Goal: Transaction & Acquisition: Purchase product/service

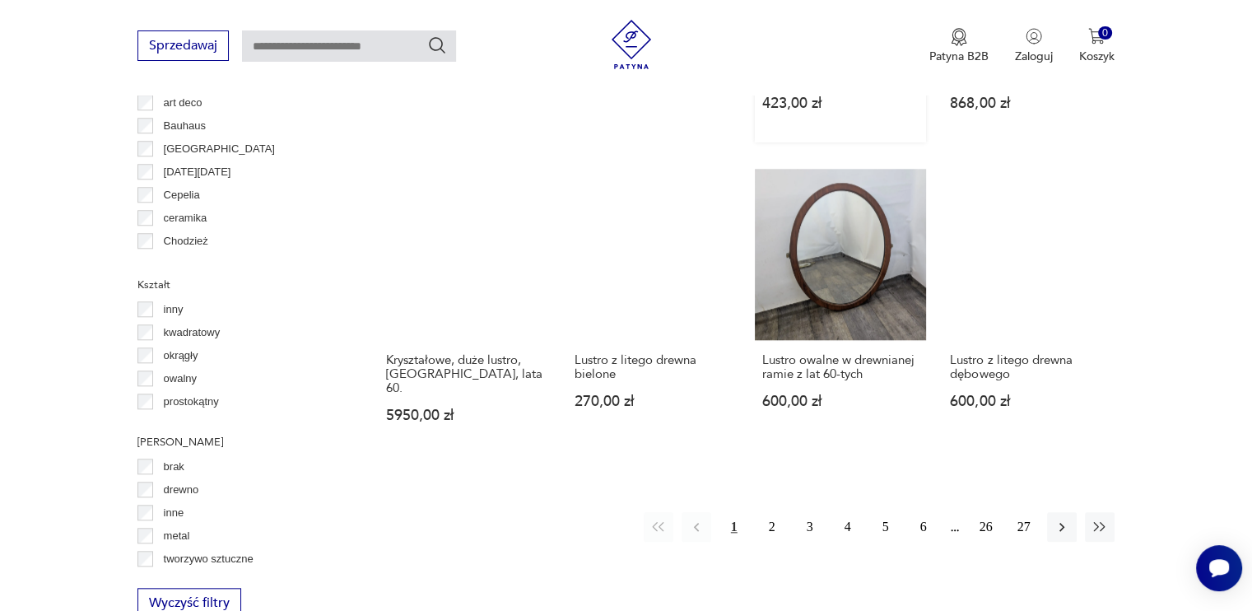
scroll to position [1563, 0]
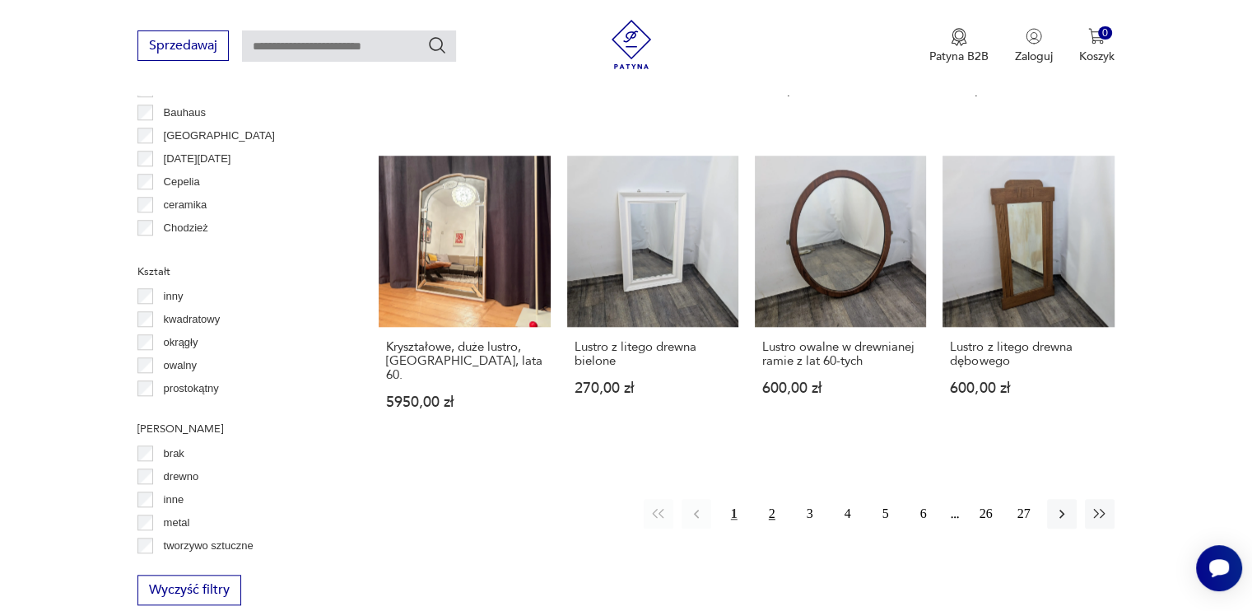
click at [767, 499] on button "2" at bounding box center [772, 514] width 30 height 30
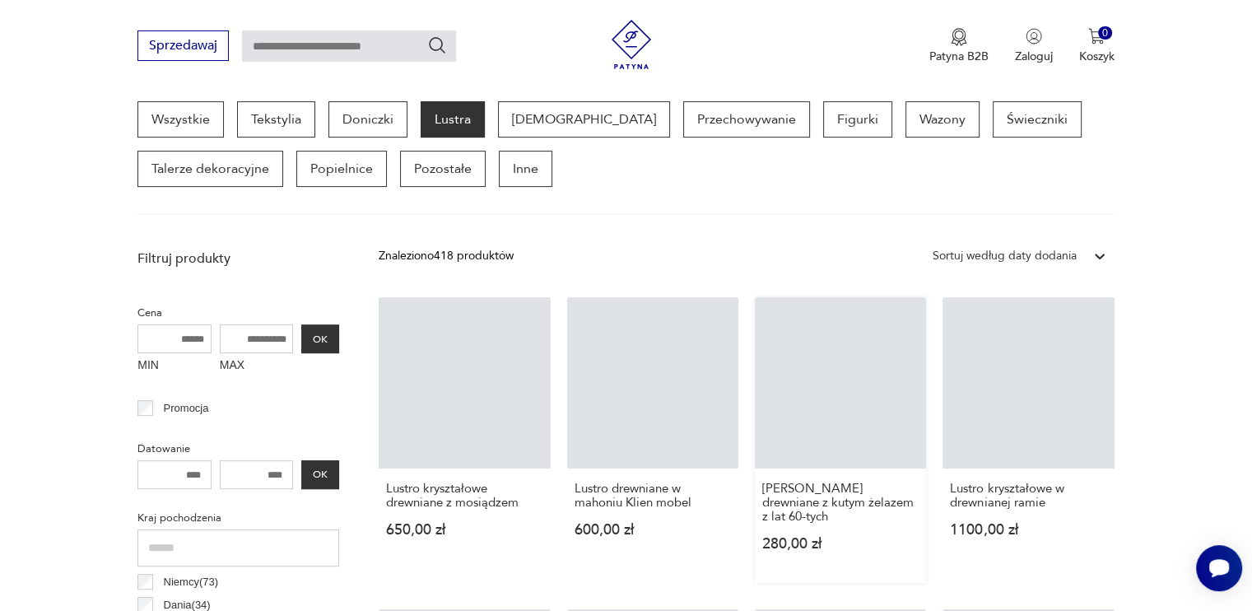
scroll to position [436, 0]
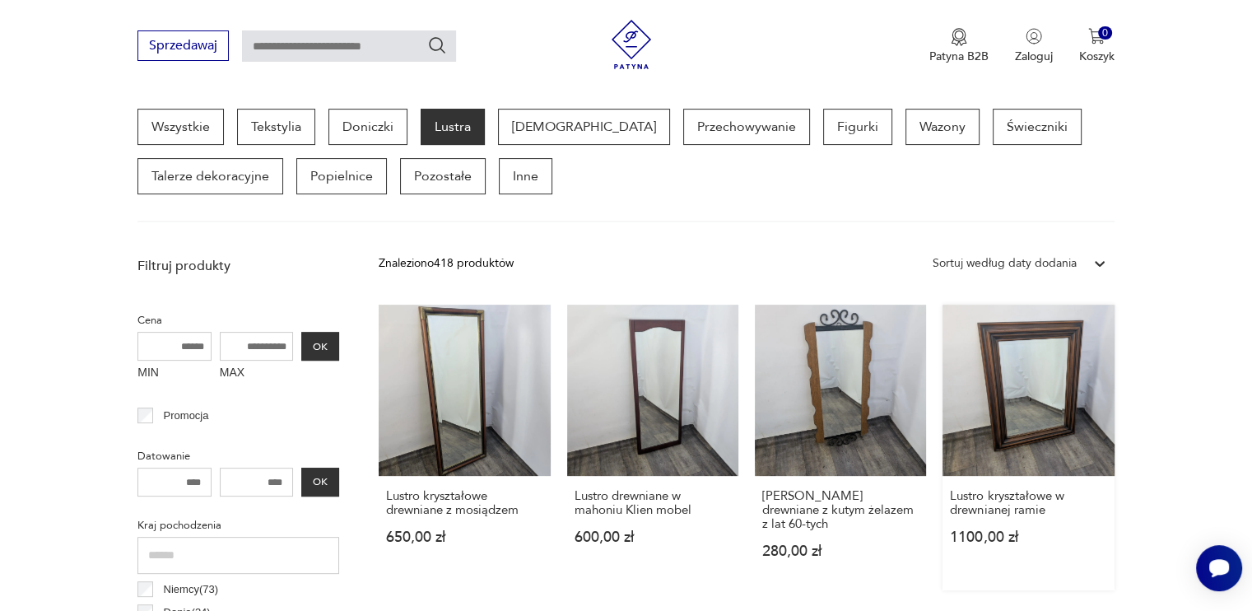
click at [1043, 402] on link "Lustro kryształowe w drewnianej ramie 1100,00 zł" at bounding box center [1027, 447] width 171 height 286
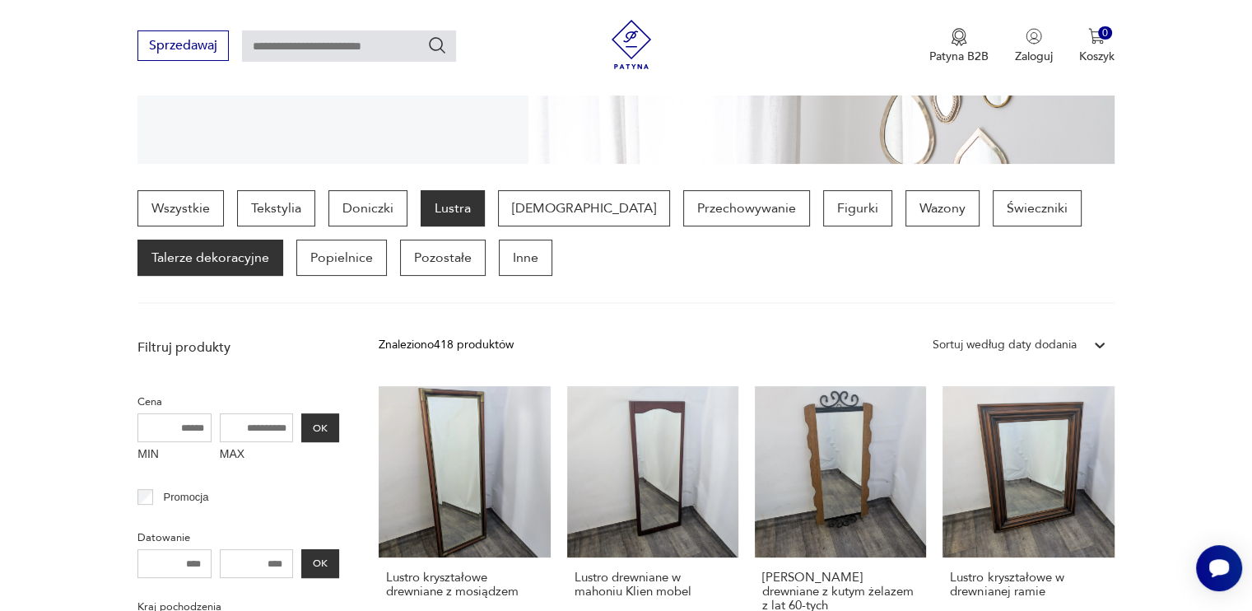
scroll to position [354, 0]
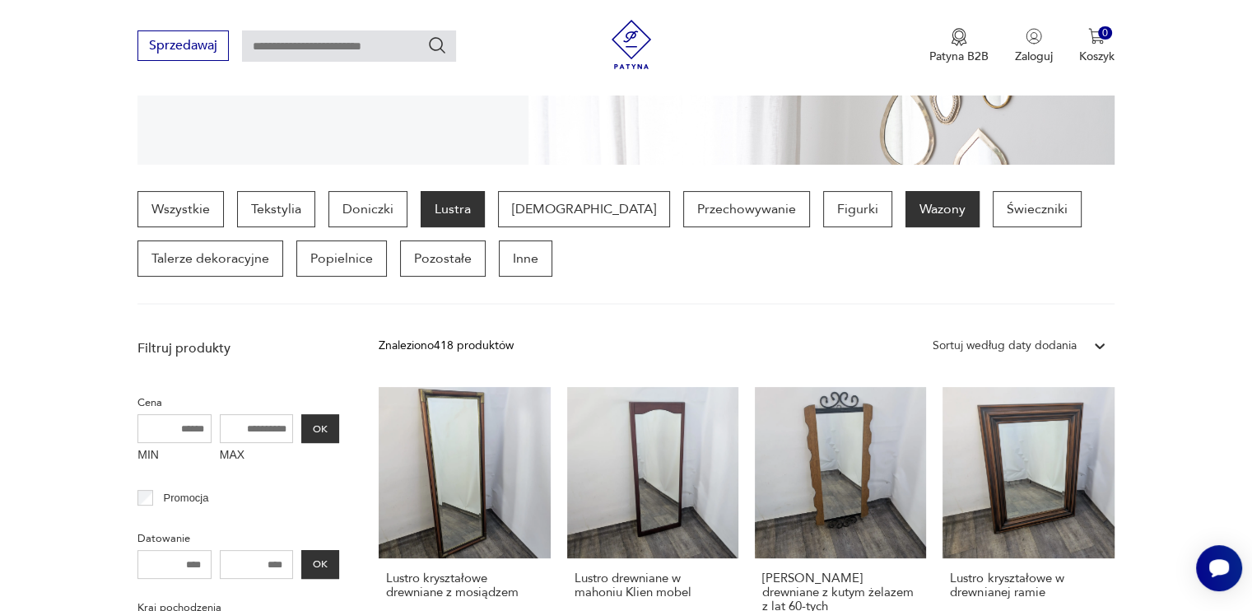
click at [905, 200] on p "Wazony" at bounding box center [942, 209] width 74 height 36
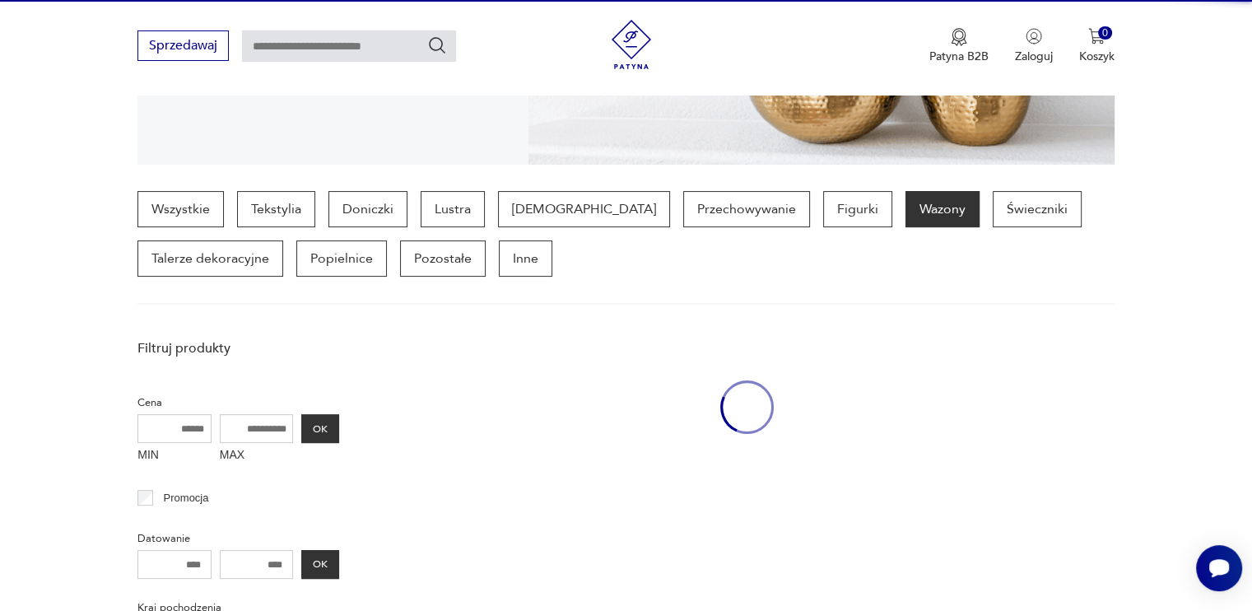
scroll to position [436, 0]
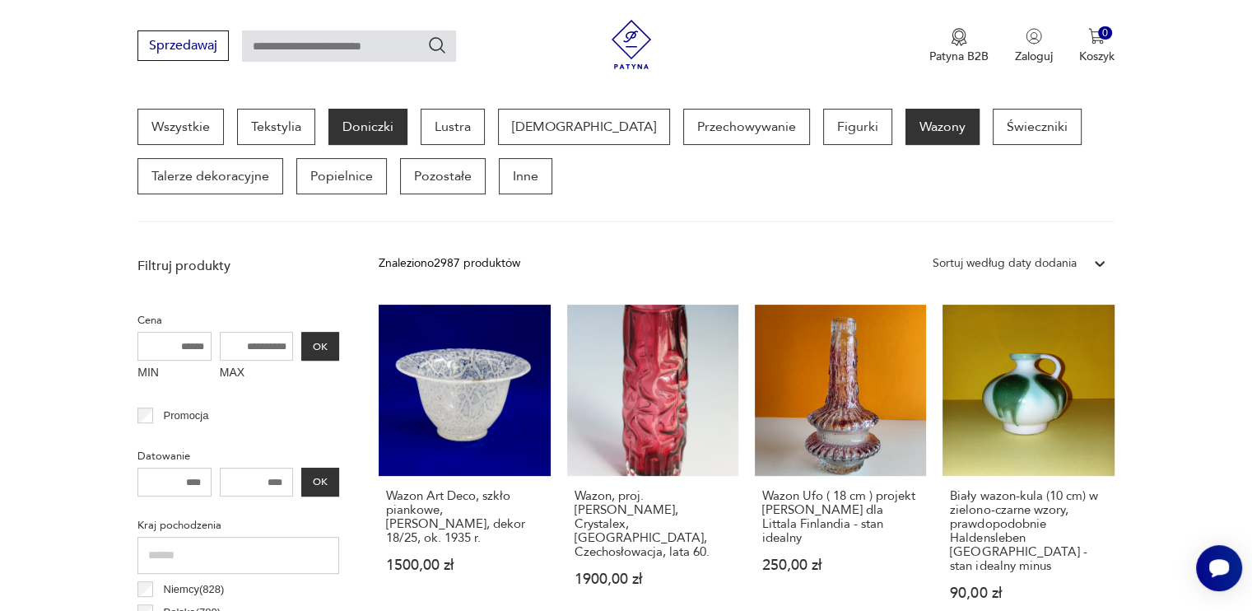
click at [348, 122] on p "Doniczki" at bounding box center [367, 127] width 79 height 36
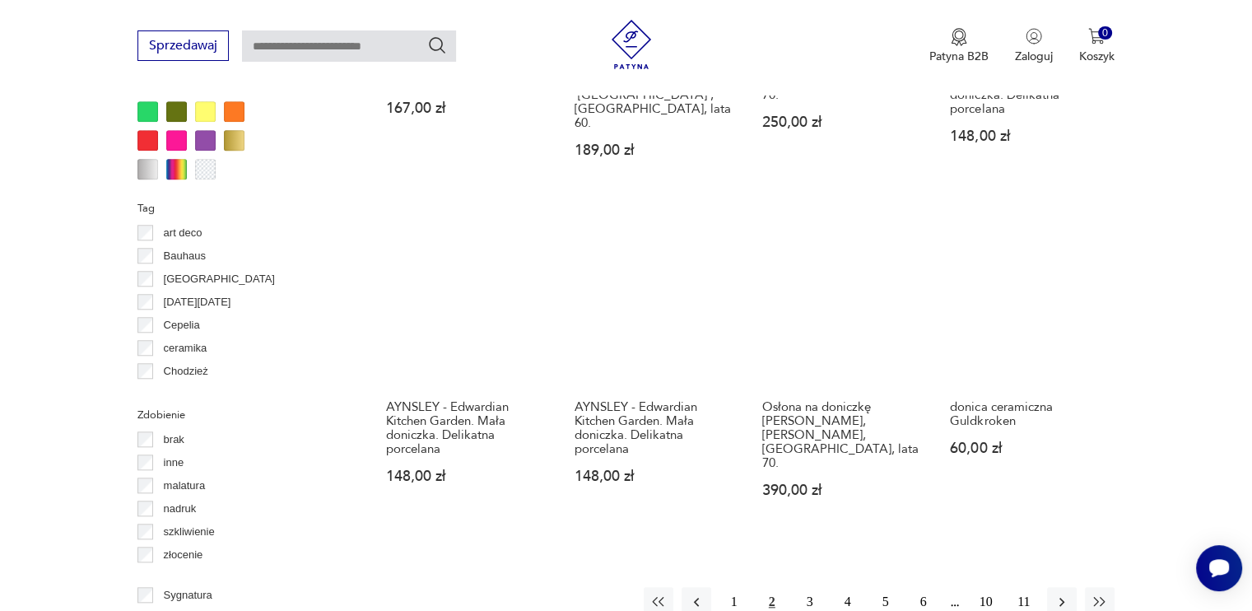
scroll to position [1506, 0]
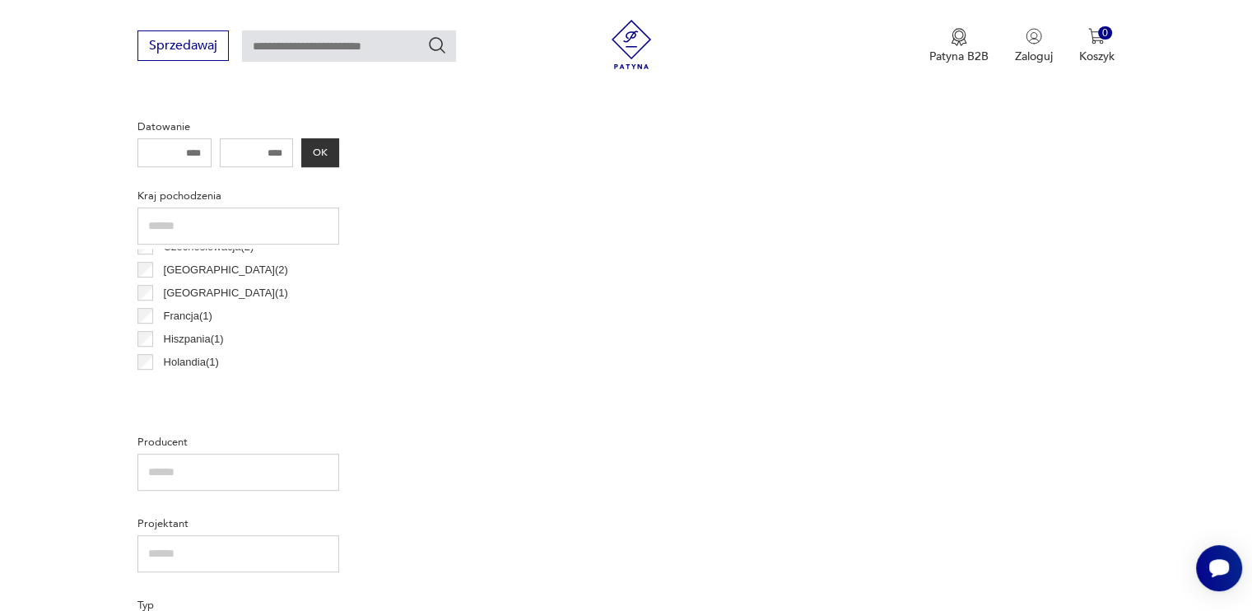
scroll to position [158, 0]
click at [188, 378] on p "Japonia ( 1 )" at bounding box center [226, 378] width 124 height 18
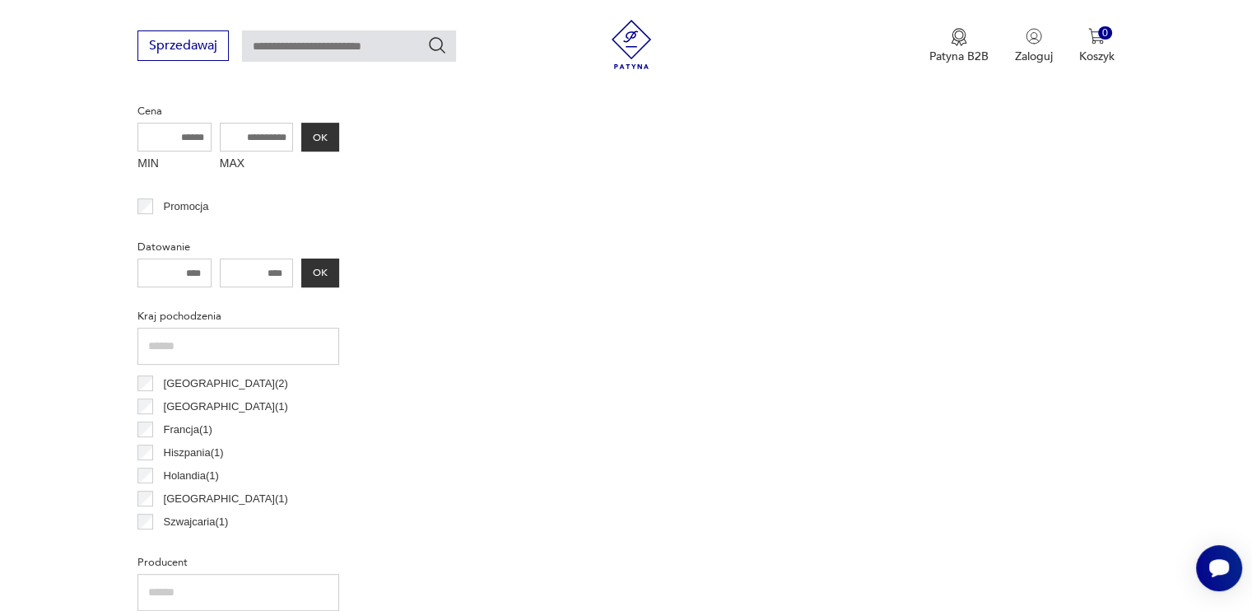
scroll to position [683, 0]
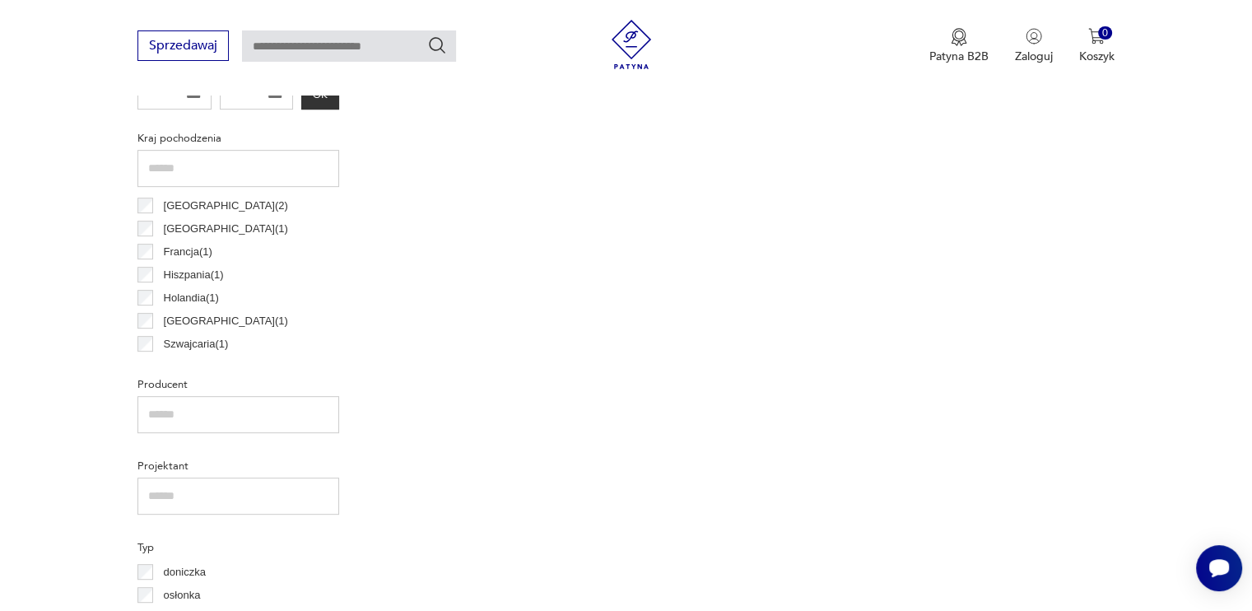
click at [170, 343] on p "Szwajcaria ( 1 )" at bounding box center [196, 344] width 65 height 18
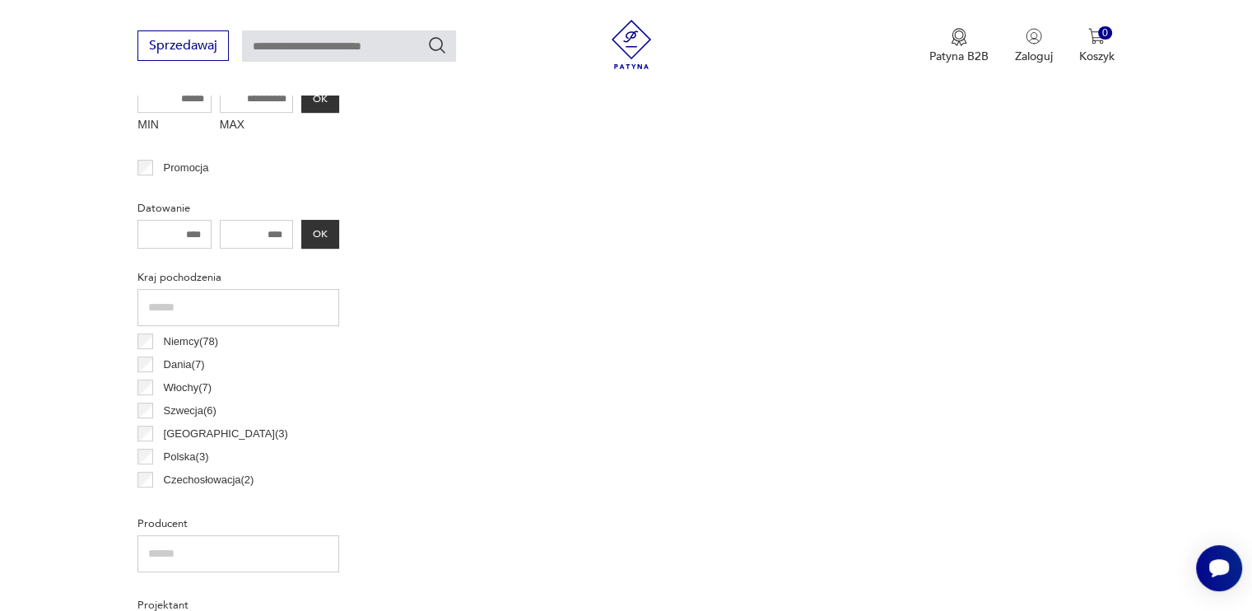
click at [178, 337] on p "Niemcy ( 78 )" at bounding box center [191, 341] width 55 height 18
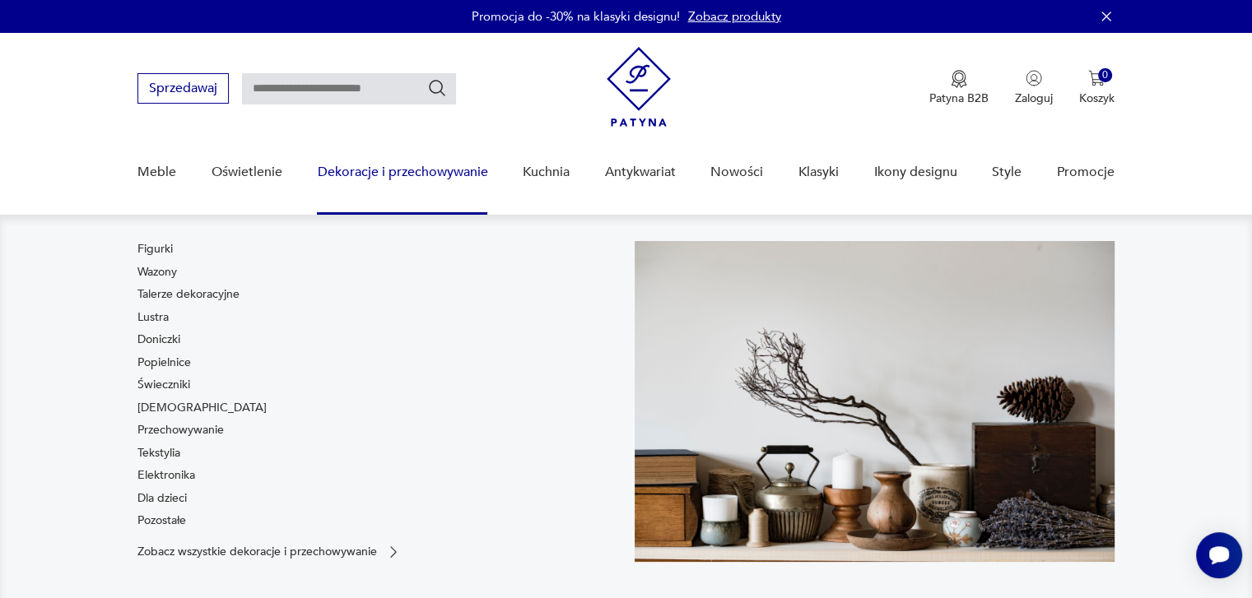
click at [381, 168] on link "Dekoracje i przechowywanie" at bounding box center [402, 172] width 170 height 63
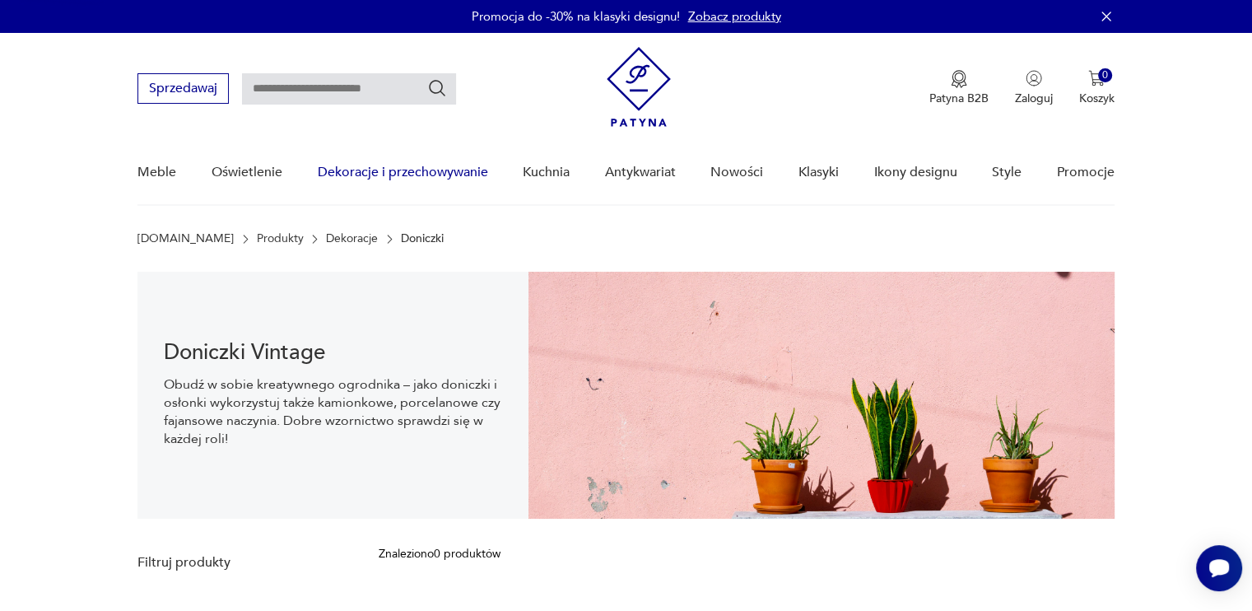
scroll to position [24, 0]
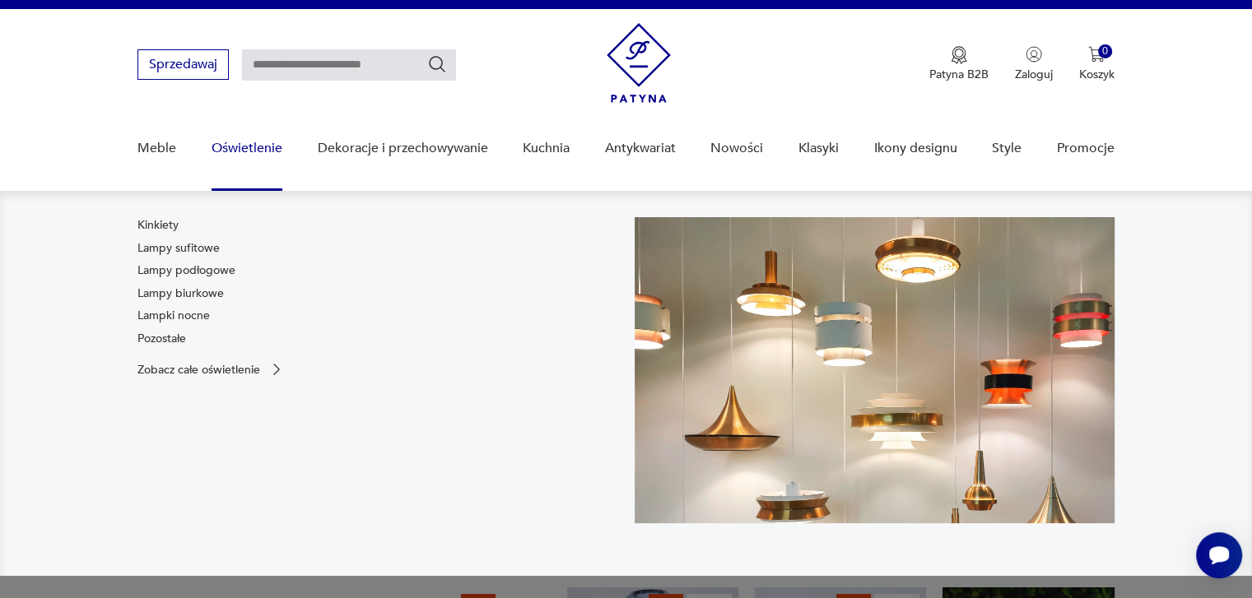
click at [244, 141] on link "Oświetlenie" at bounding box center [246, 148] width 71 height 63
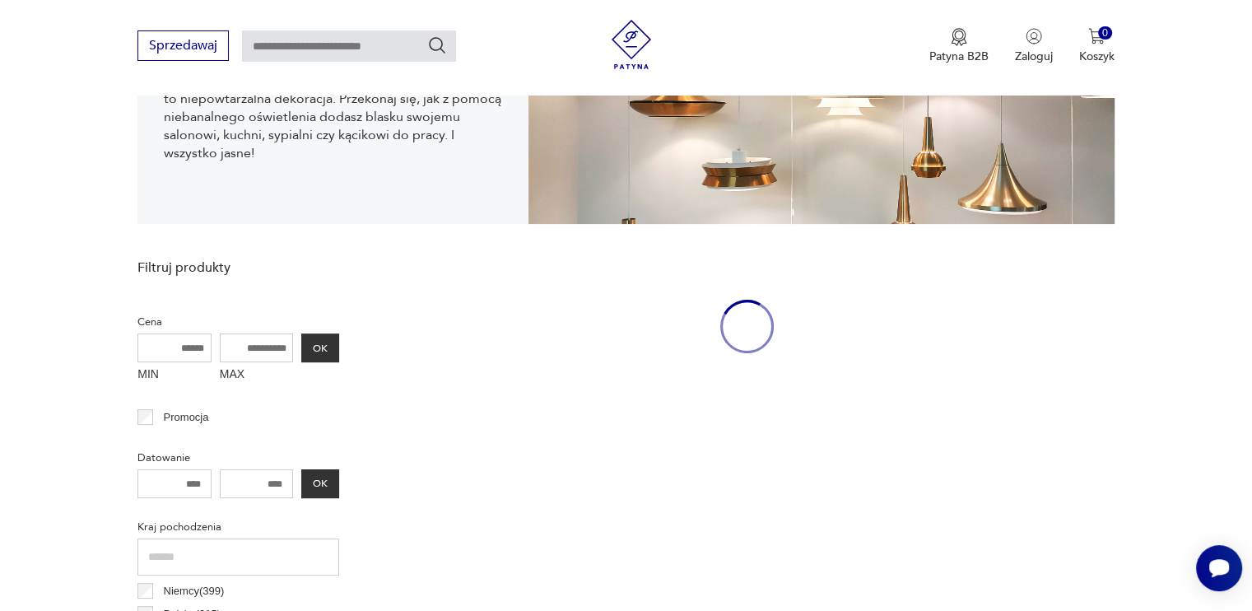
scroll to position [297, 0]
